Goal: Connect with others: Connect with others

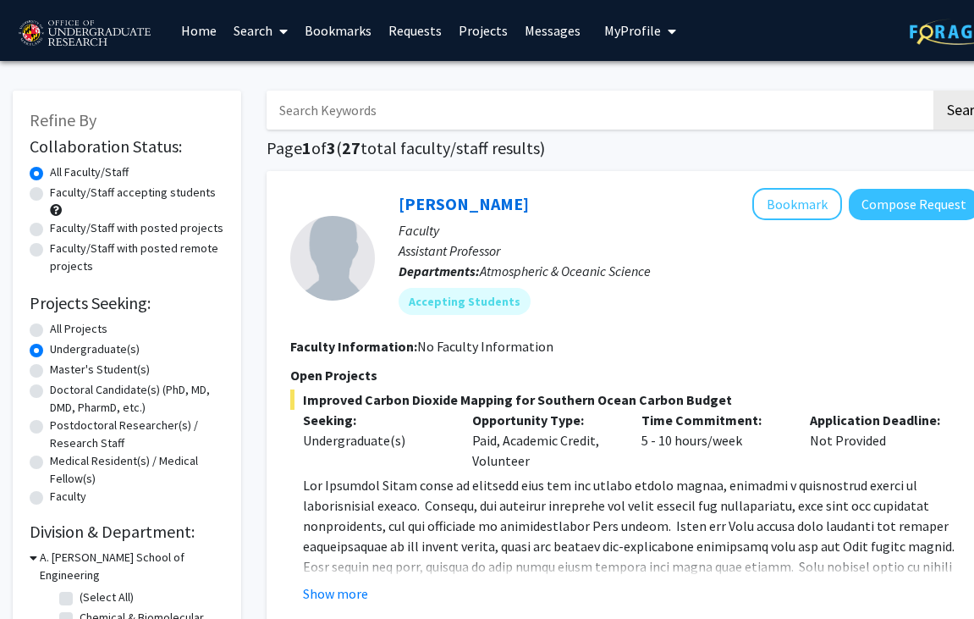
click at [158, 190] on label "Faculty/Staff accepting students" at bounding box center [133, 193] width 166 height 18
click at [61, 190] on input "Faculty/Staff accepting students" at bounding box center [55, 189] width 11 height 11
radio input "true"
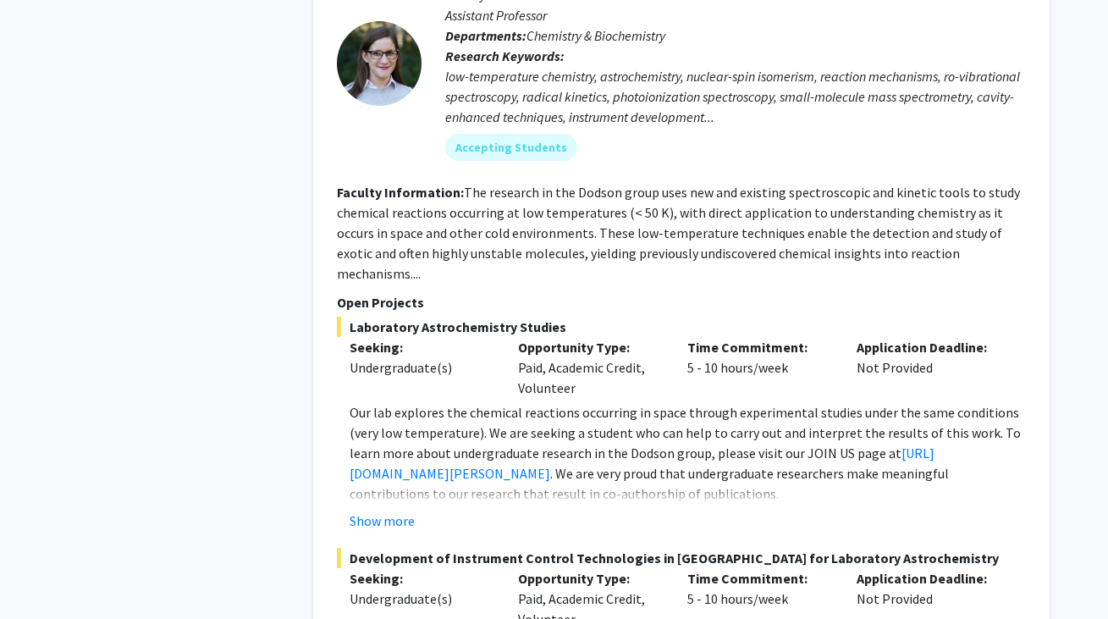
scroll to position [6897, 0]
click at [382, 511] on button "Show more" at bounding box center [381, 521] width 65 height 20
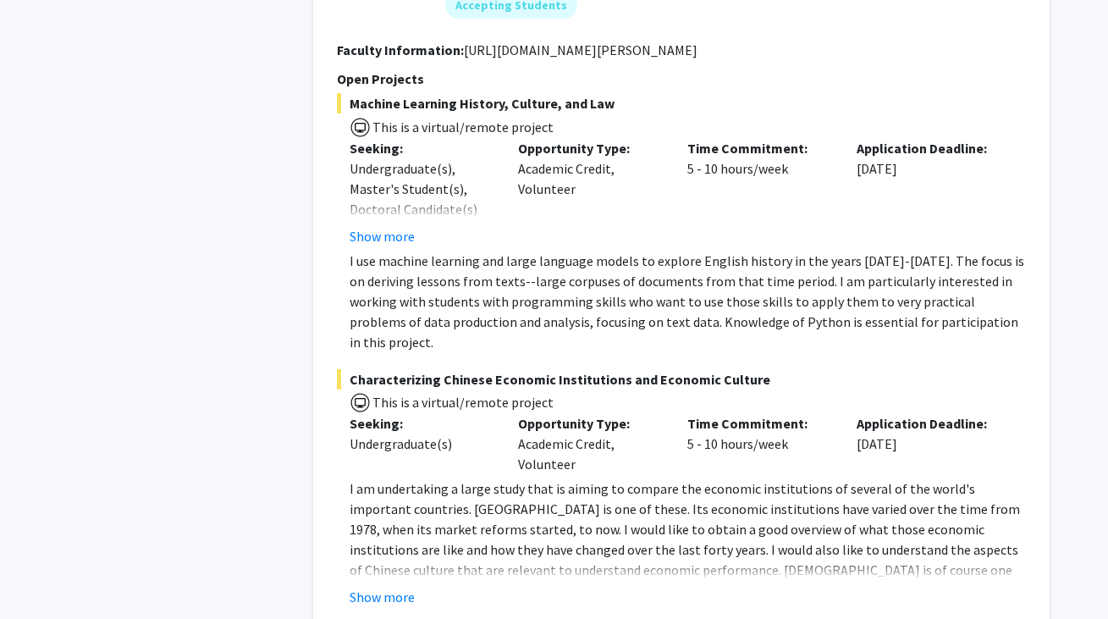
scroll to position [8215, 0]
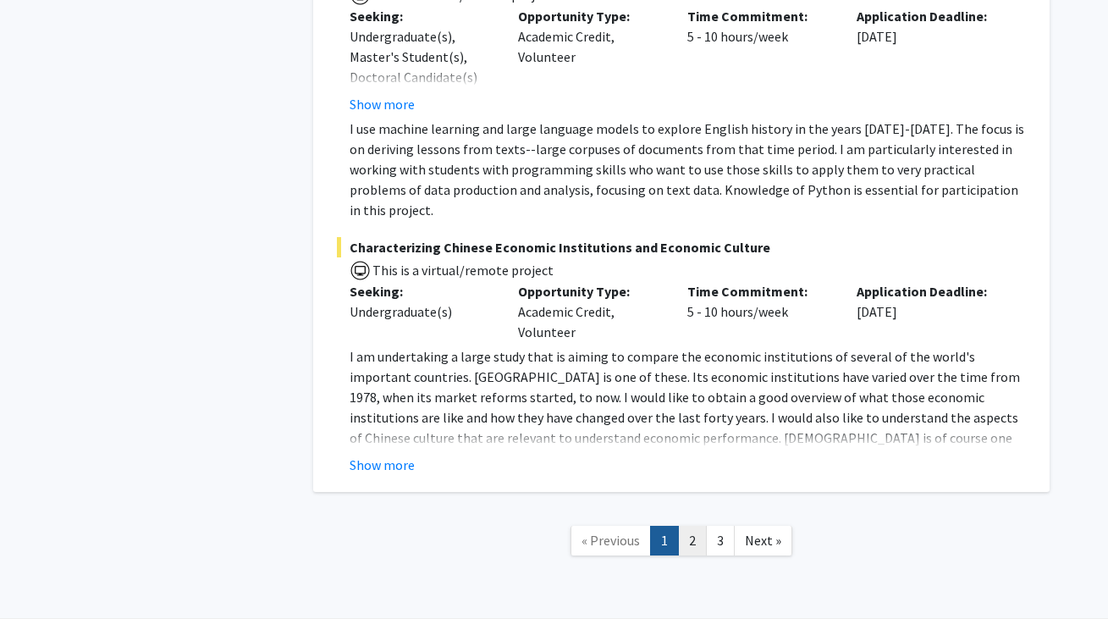
click at [690, 525] on link "2" at bounding box center [692, 540] width 29 height 30
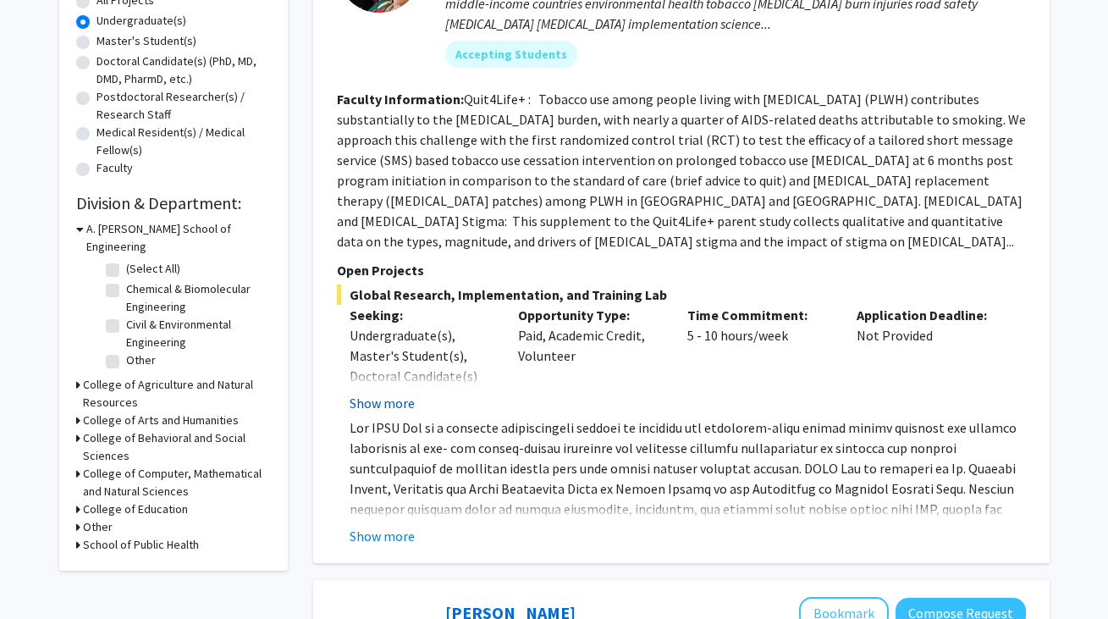
scroll to position [331, 0]
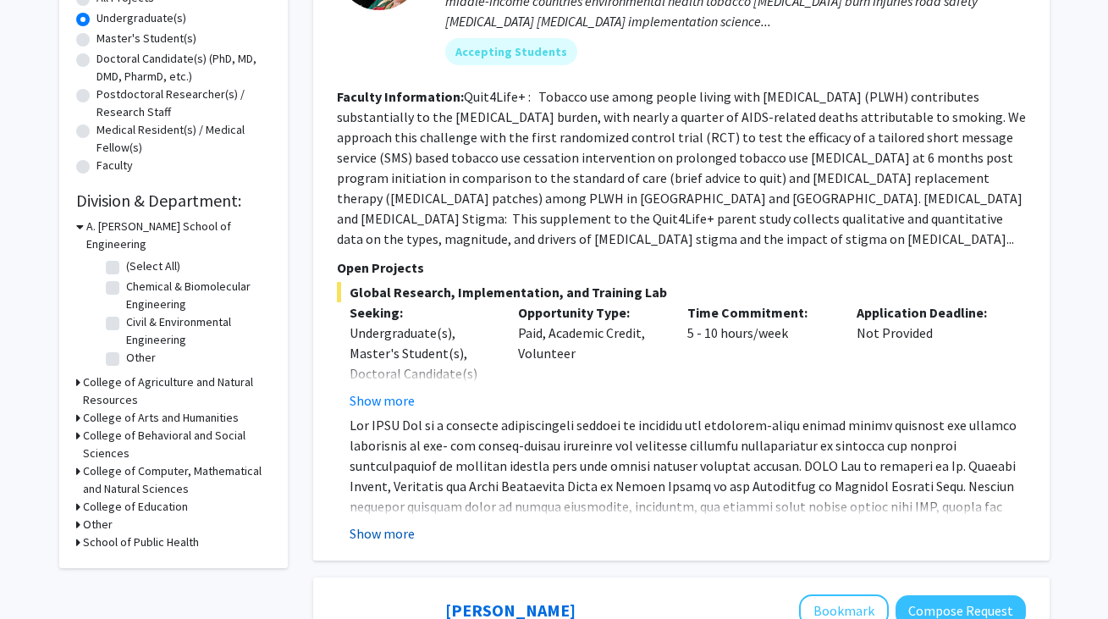
click at [382, 523] on button "Show more" at bounding box center [381, 533] width 65 height 20
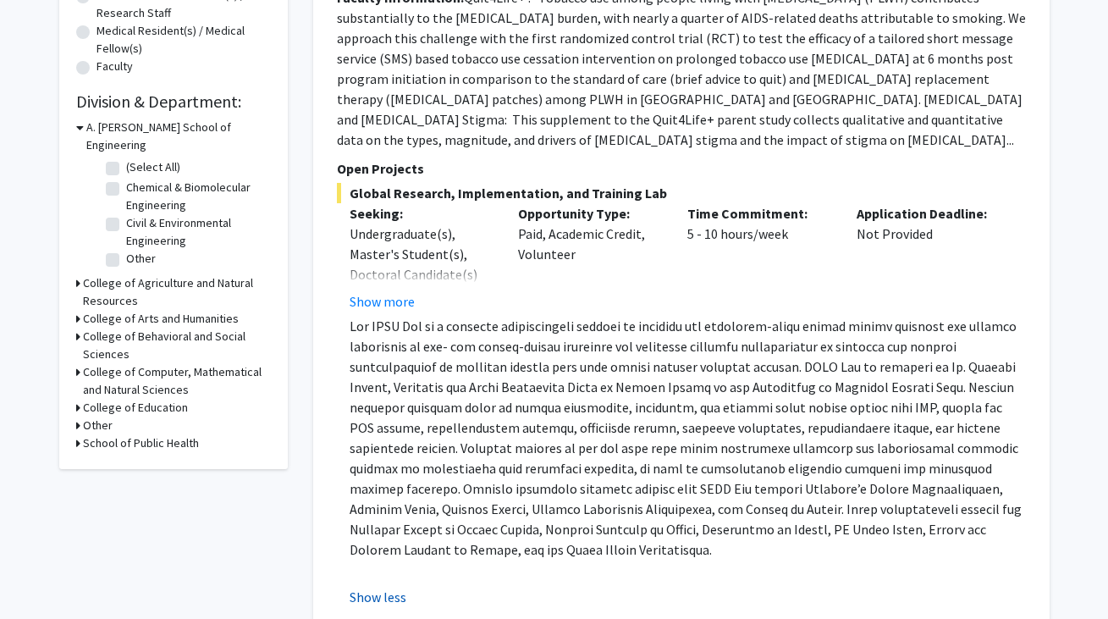
scroll to position [405, 0]
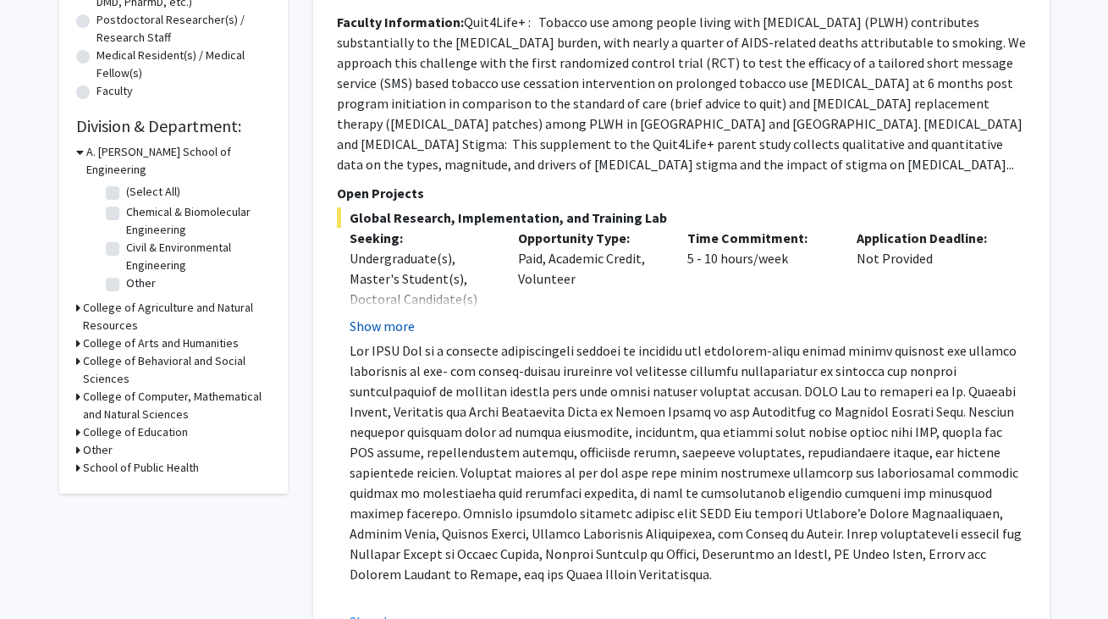
click at [380, 316] on button "Show more" at bounding box center [381, 326] width 65 height 20
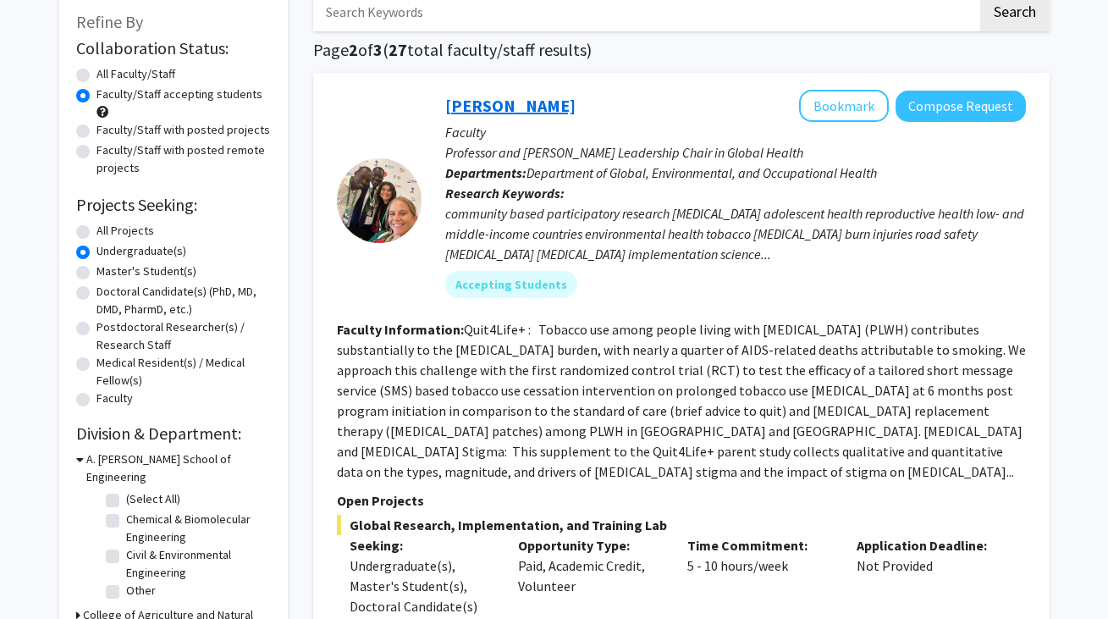
scroll to position [63, 0]
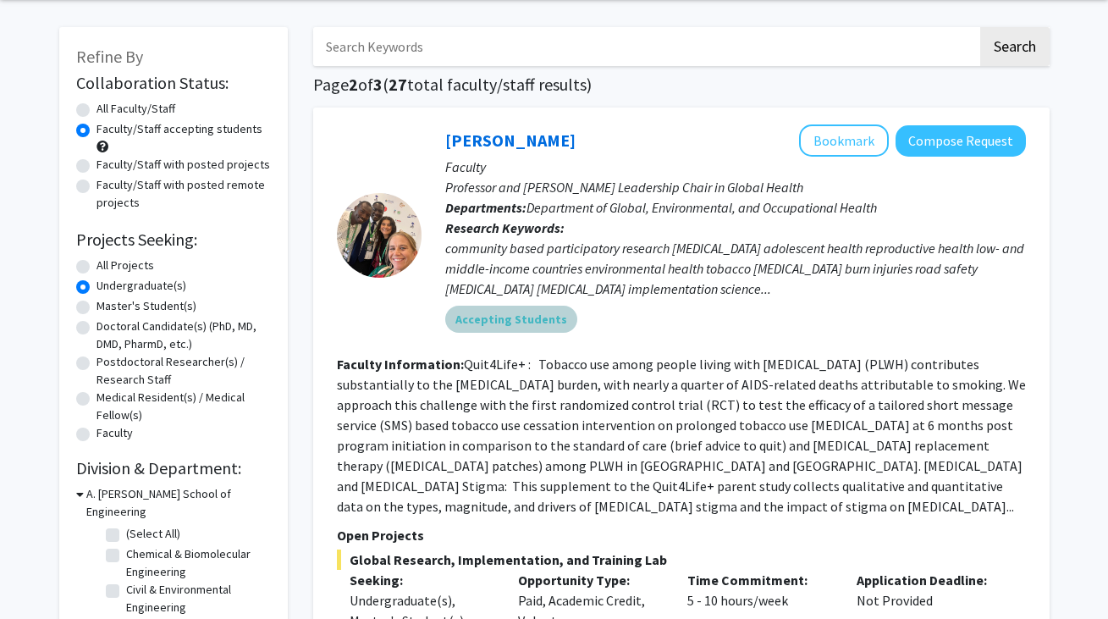
click at [498, 312] on mat-chip "Accepting Students" at bounding box center [511, 318] width 132 height 27
click at [511, 140] on link "[PERSON_NAME]" at bounding box center [510, 139] width 130 height 21
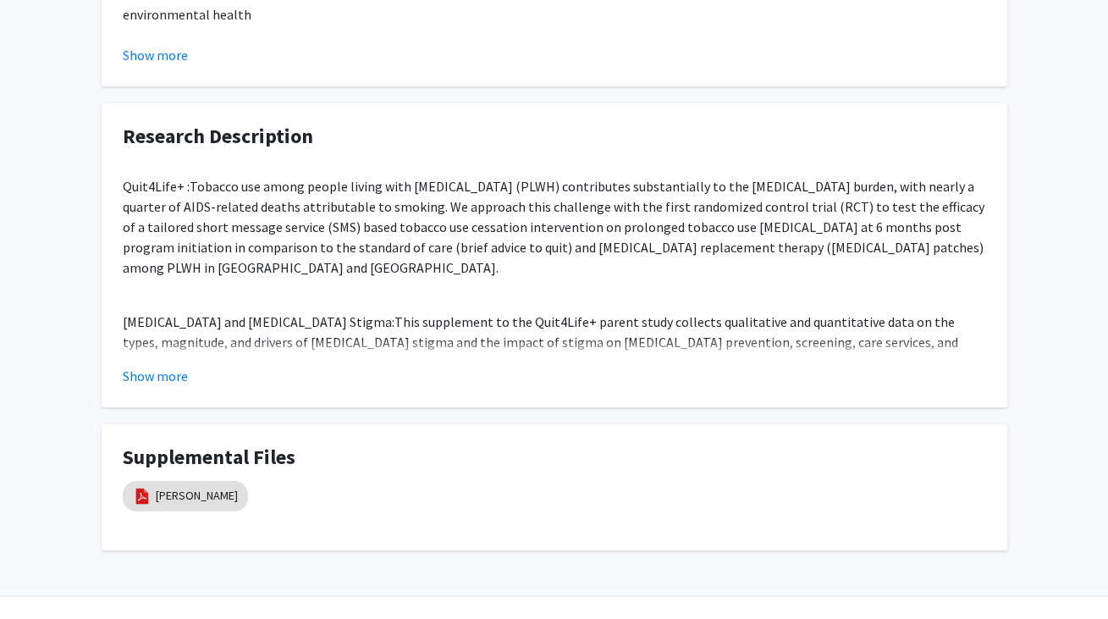
scroll to position [1180, 0]
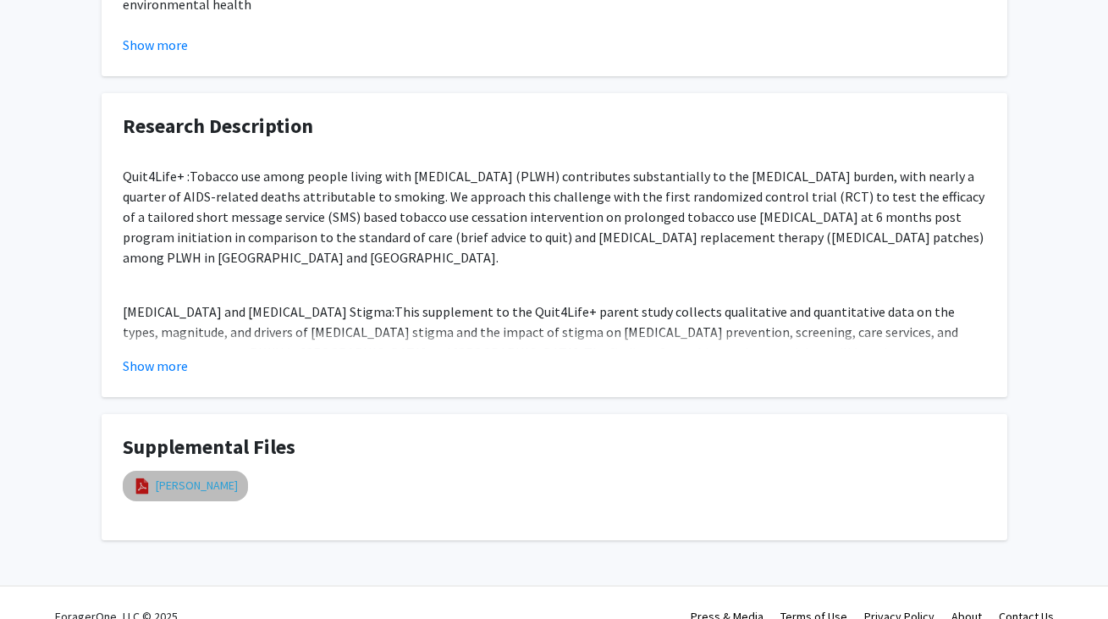
click at [173, 476] on link "[PERSON_NAME]" at bounding box center [197, 485] width 82 height 18
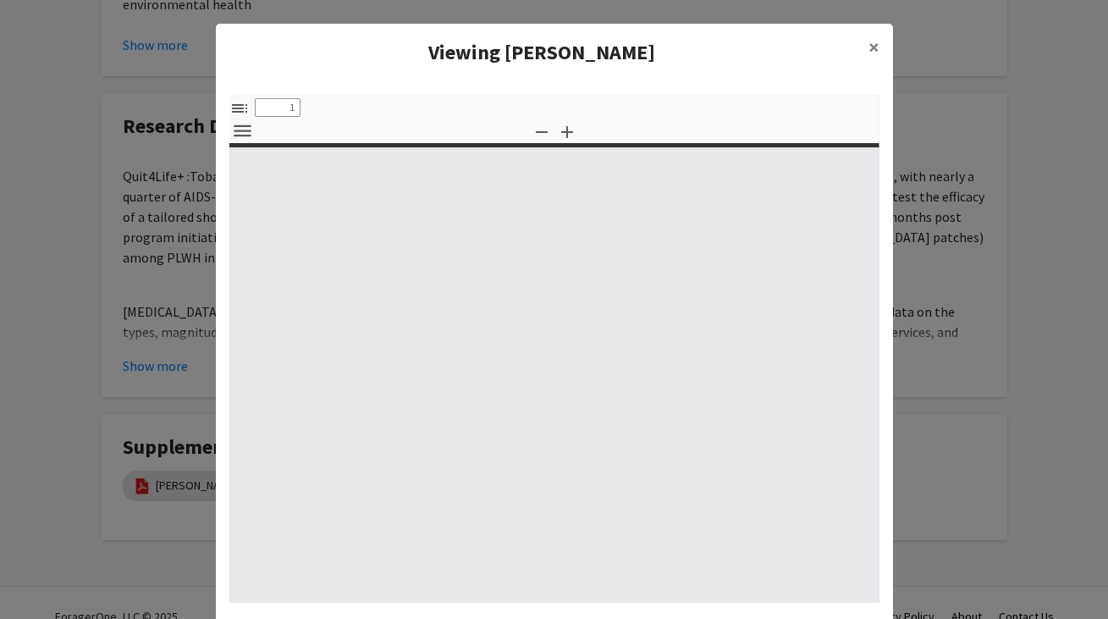
select select "custom"
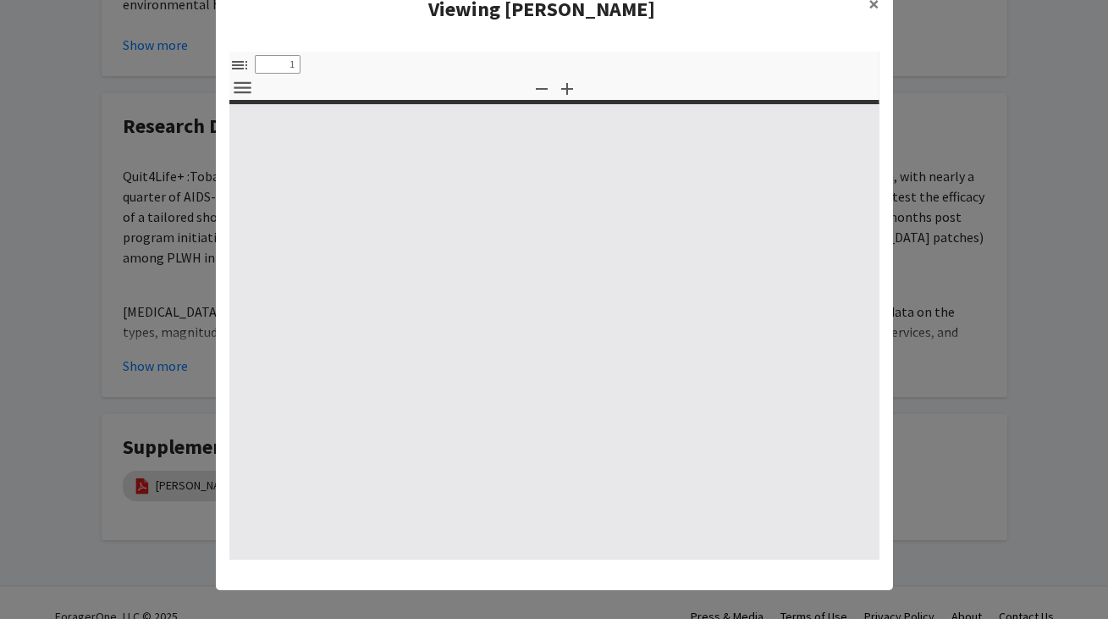
type input "0"
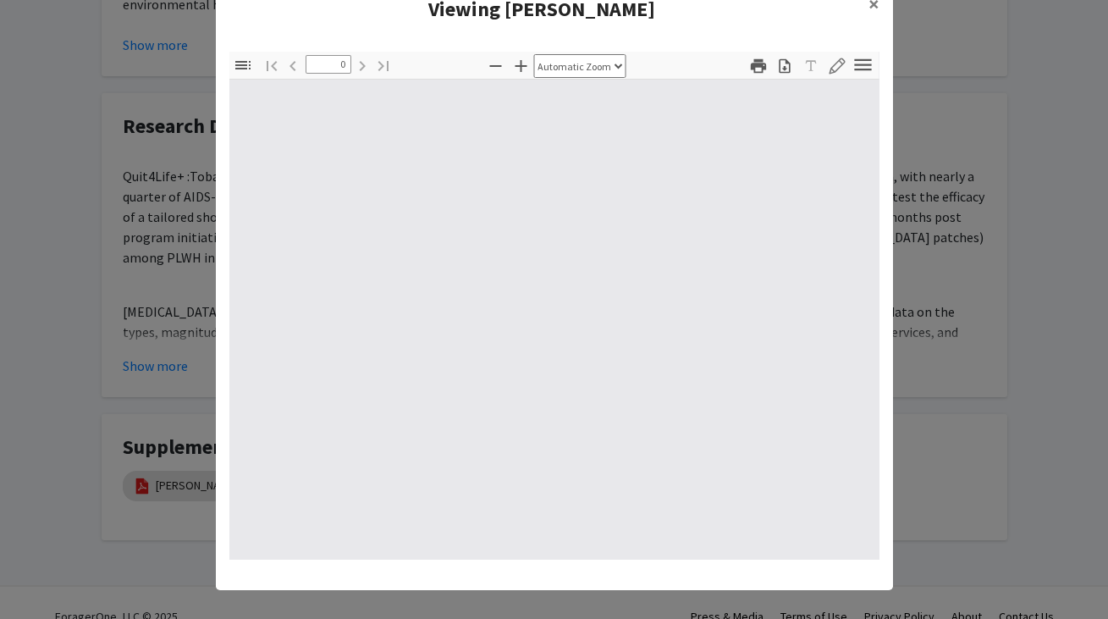
select select "custom"
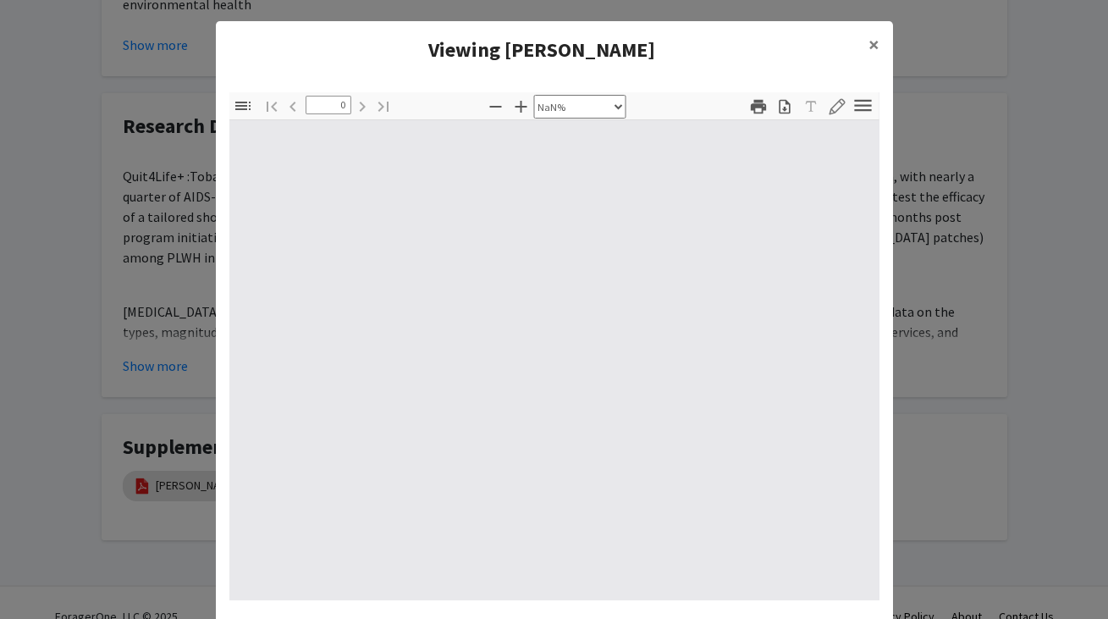
scroll to position [0, 0]
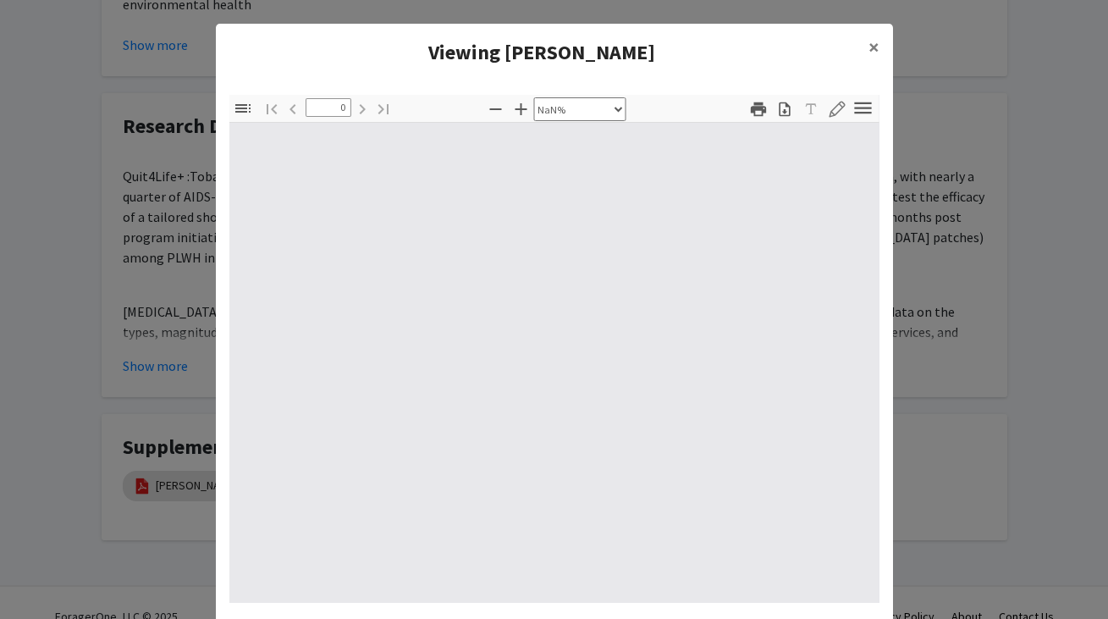
type input "1"
select select "auto"
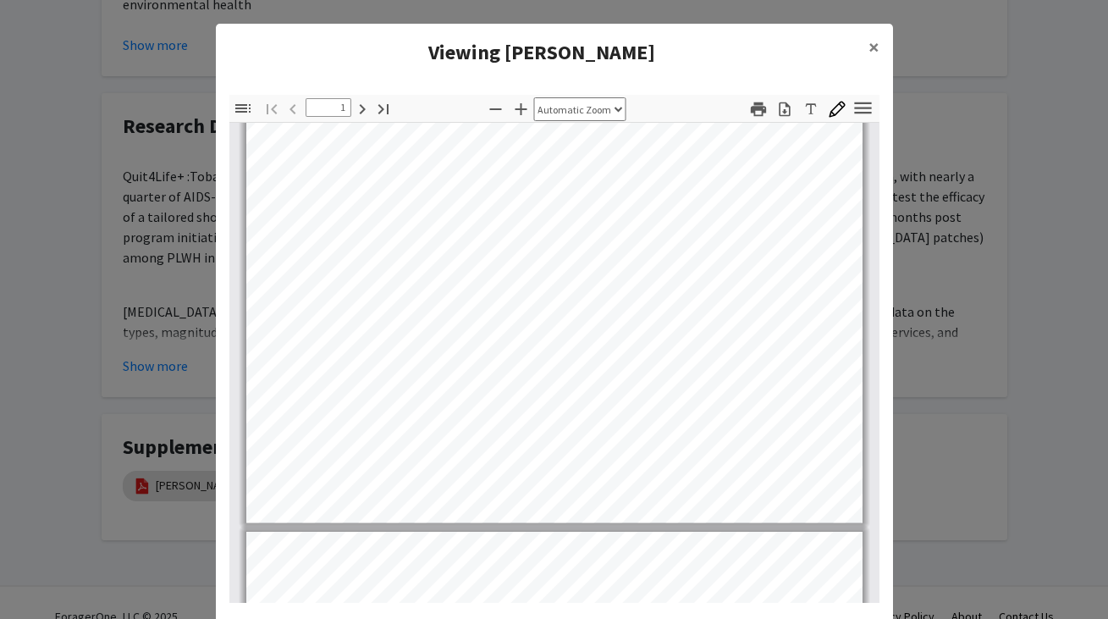
scroll to position [463, 0]
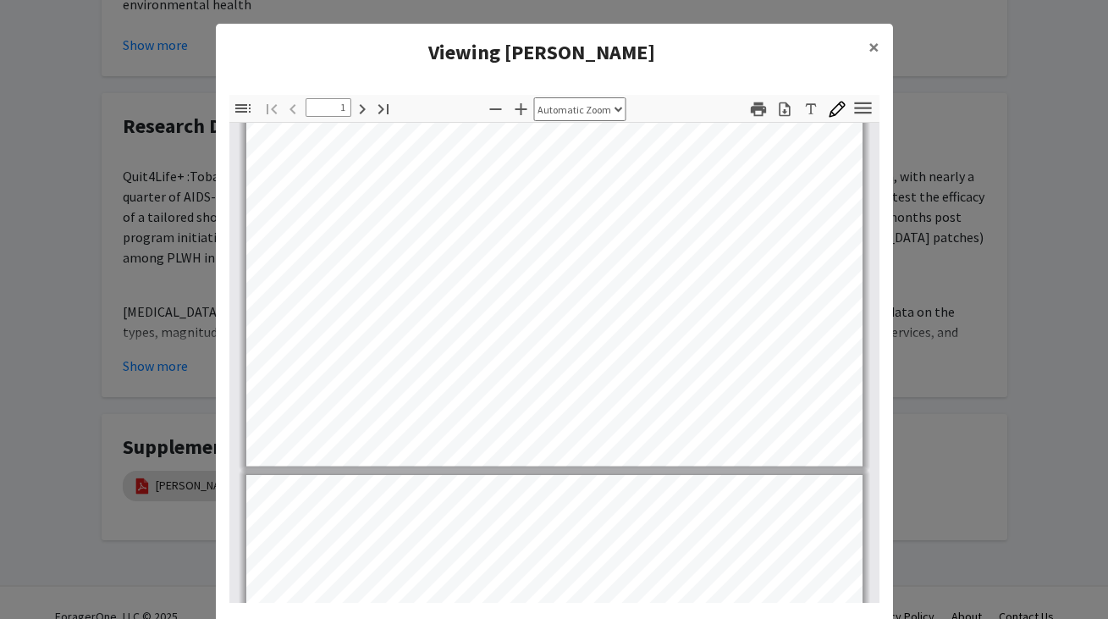
type input "2"
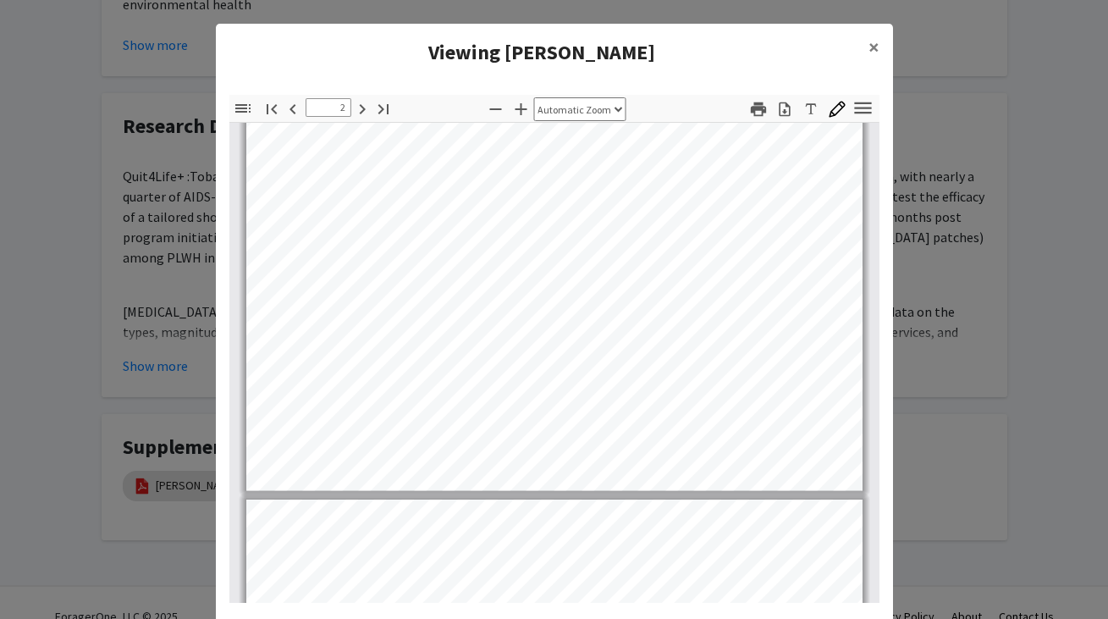
scroll to position [1279, 0]
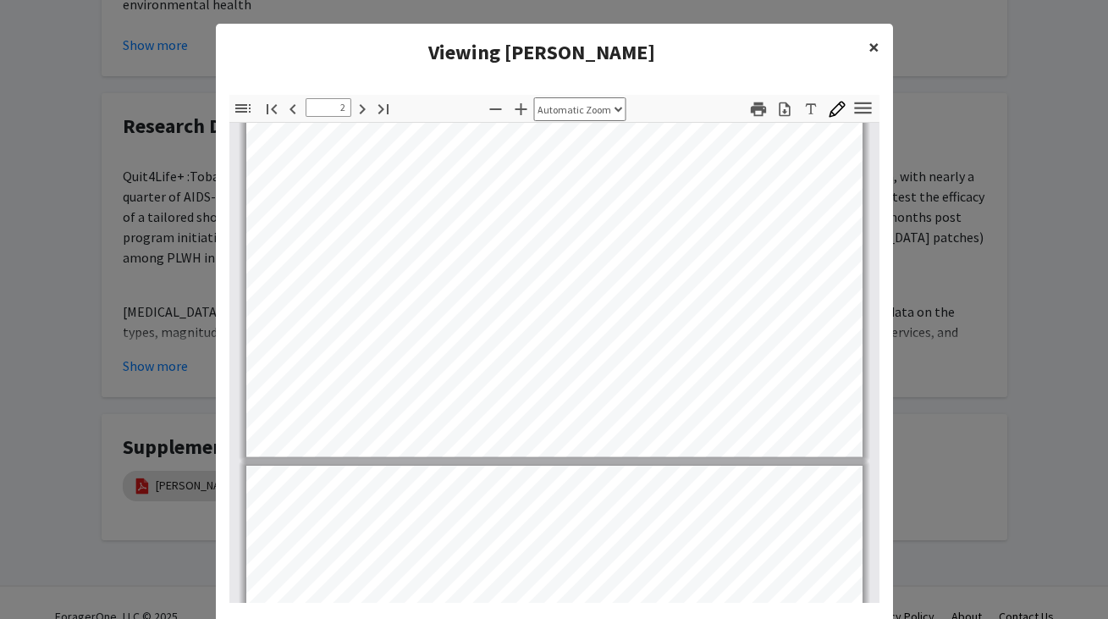
click at [870, 40] on span "×" at bounding box center [873, 47] width 11 height 26
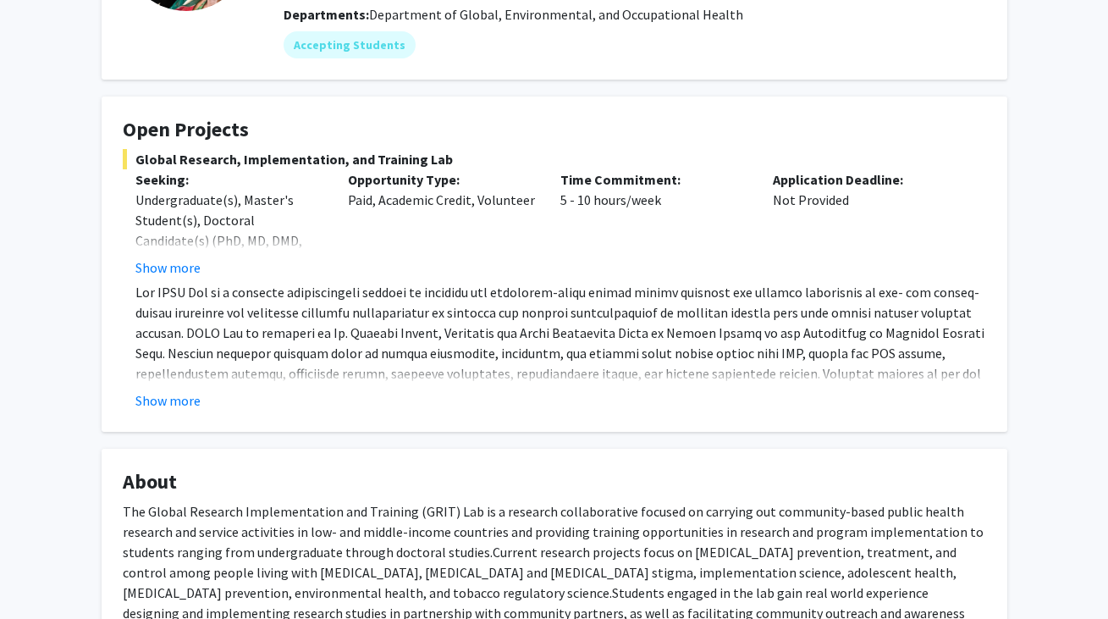
scroll to position [0, 0]
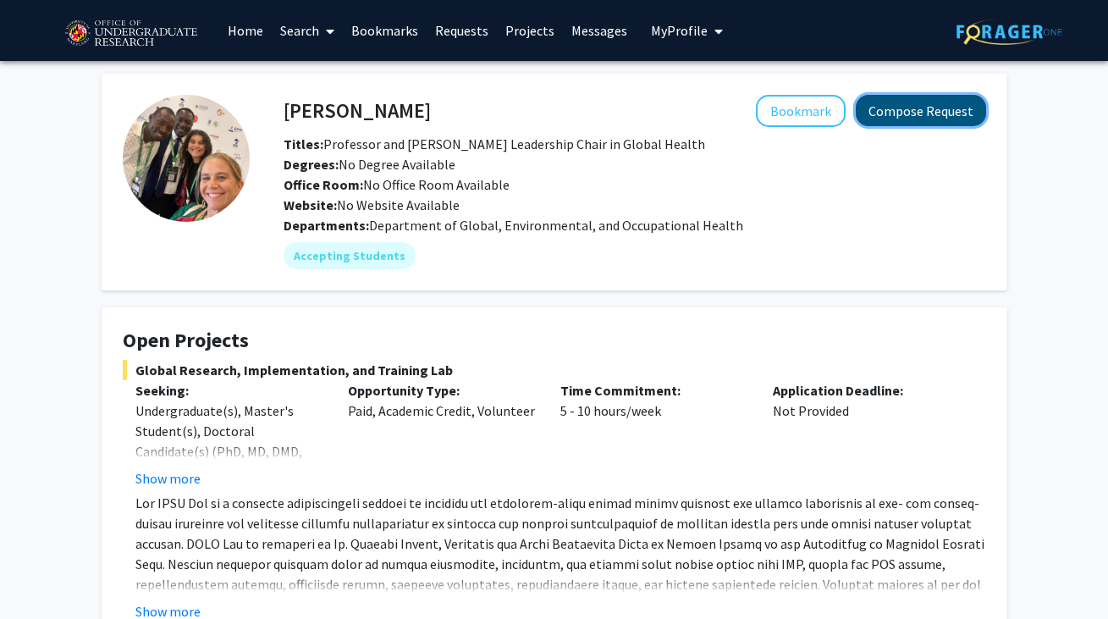
click at [926, 102] on button "Compose Request" at bounding box center [920, 110] width 130 height 31
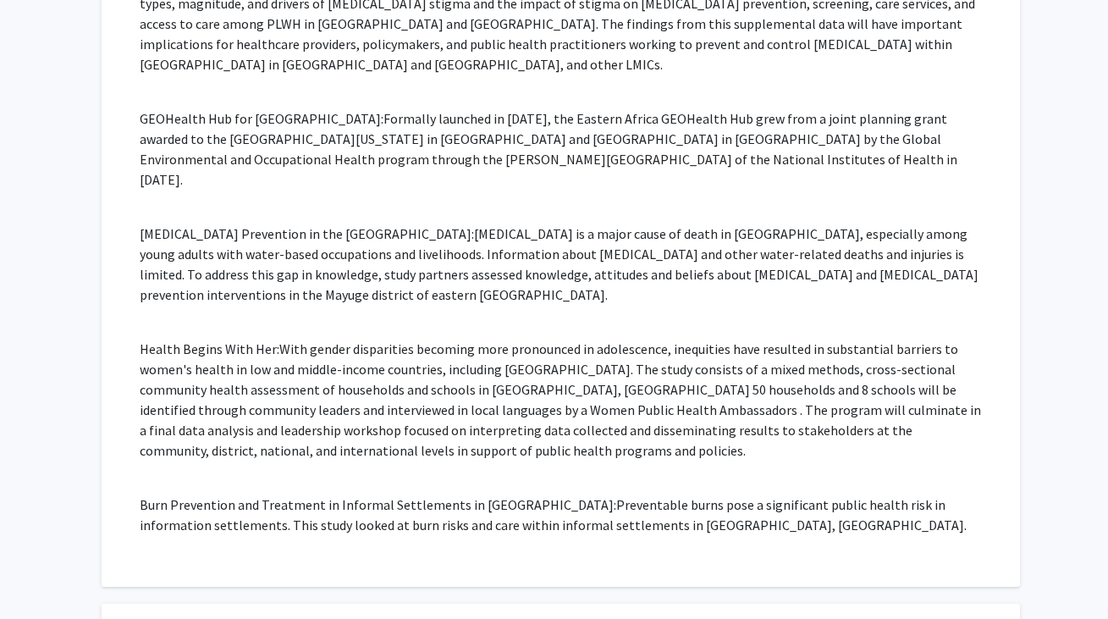
scroll to position [764, 0]
